Goal: Transaction & Acquisition: Purchase product/service

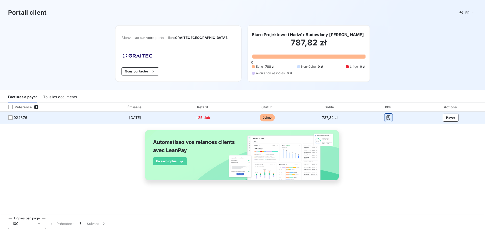
click at [389, 116] on icon "button" at bounding box center [388, 117] width 5 height 5
click at [450, 118] on button "Payer" at bounding box center [450, 118] width 16 height 8
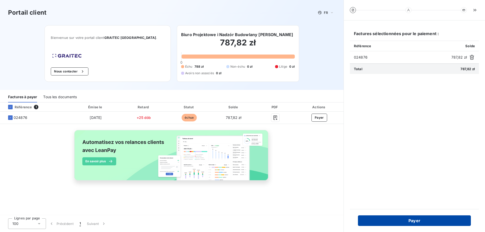
click at [422, 221] on button "Payer" at bounding box center [414, 220] width 113 height 11
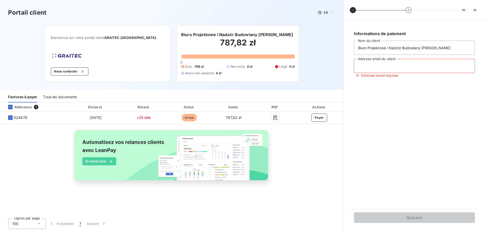
click at [398, 62] on input "Adresse email du client" at bounding box center [414, 66] width 121 height 14
type input "przebieracz.kuba@gmail.com"
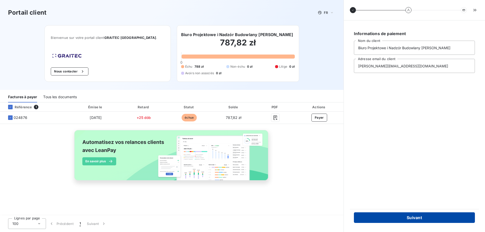
click at [413, 216] on button "Suivant" at bounding box center [414, 217] width 121 height 11
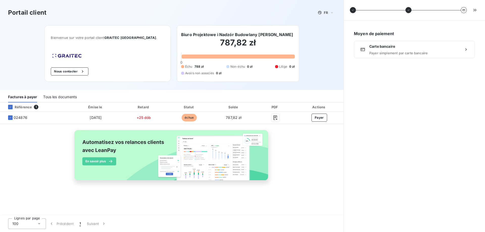
click at [419, 48] on span "Carte bancaire" at bounding box center [414, 46] width 90 height 5
